Goal: Task Accomplishment & Management: Manage account settings

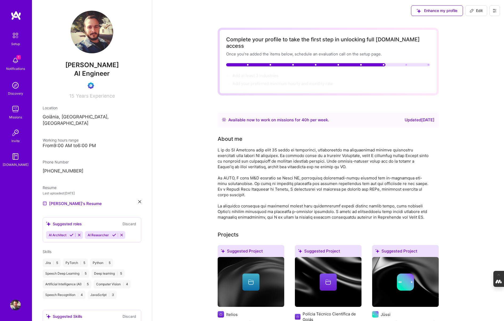
click at [15, 65] on img at bounding box center [15, 60] width 11 height 11
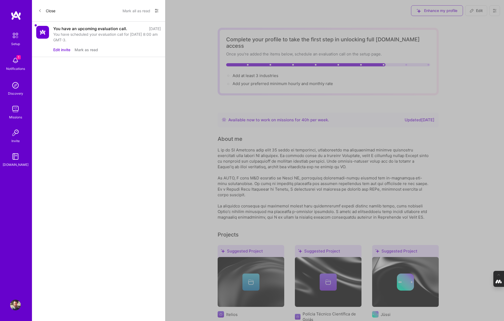
click at [64, 52] on button "Edit invite" at bounding box center [61, 50] width 17 height 6
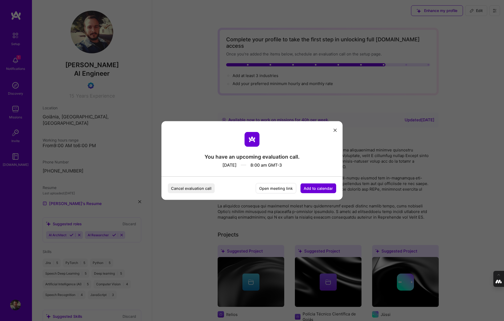
click at [324, 190] on button "Add to calendar" at bounding box center [319, 188] width 36 height 10
click at [326, 149] on div "Google Calendar" at bounding box center [312, 148] width 44 height 10
click at [334, 129] on icon "modal" at bounding box center [335, 129] width 3 height 3
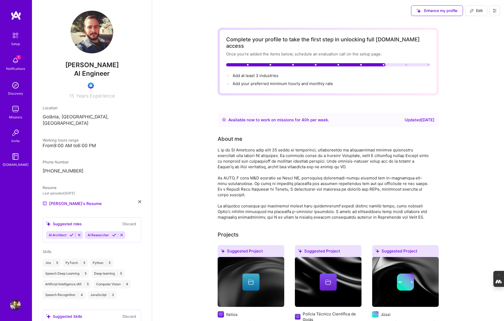
click at [494, 12] on icon at bounding box center [495, 11] width 4 height 4
click at [484, 51] on button "Log Out" at bounding box center [480, 50] width 40 height 14
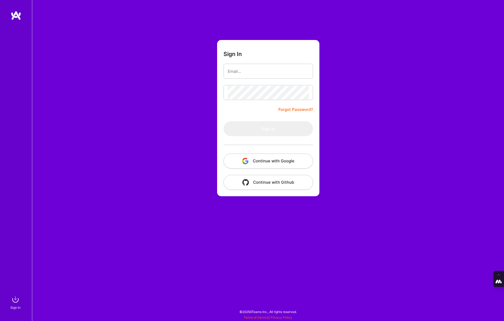
type input "[PERSON_NAME][EMAIL_ADDRESS][DOMAIN_NAME]"
click at [284, 165] on button "Continue with Google" at bounding box center [269, 161] width 90 height 15
